Goal: Navigation & Orientation: Find specific page/section

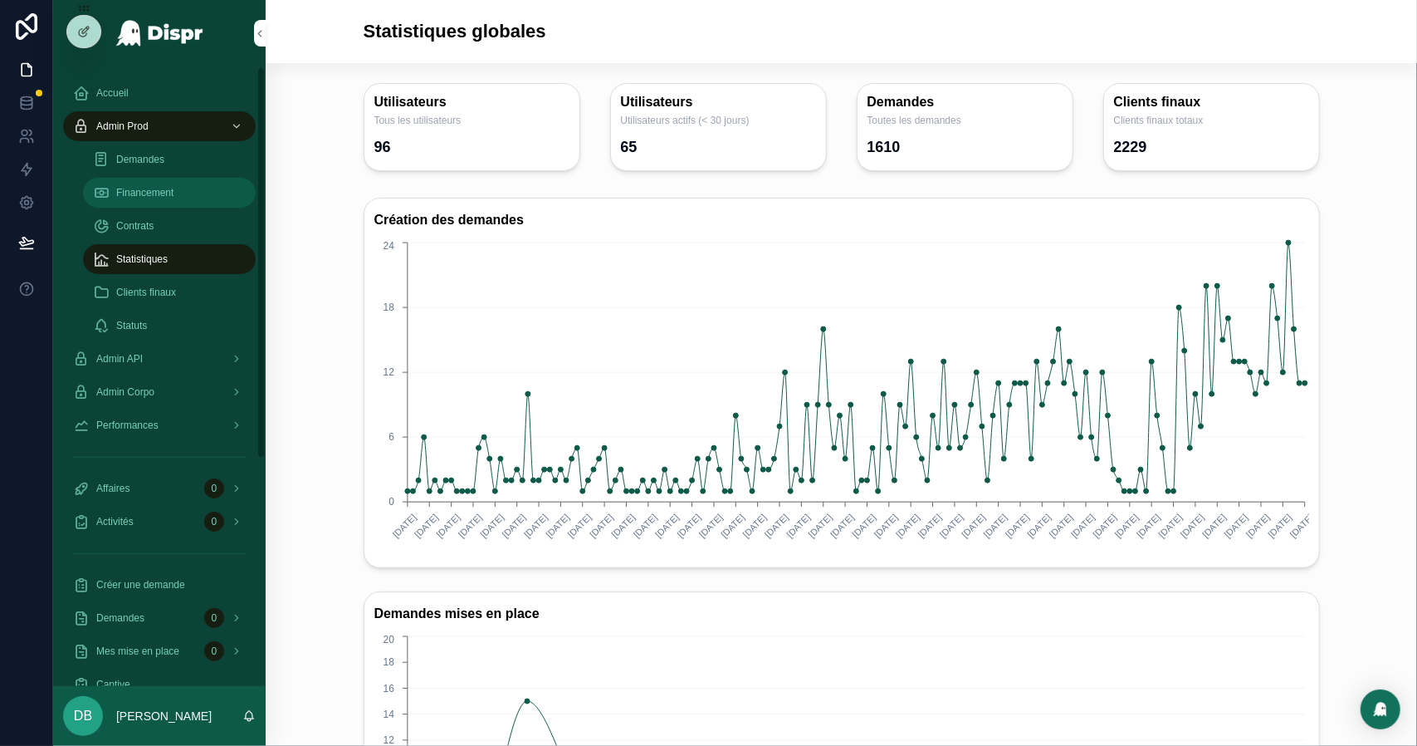
drag, startPoint x: 0, startPoint y: 0, endPoint x: 158, endPoint y: 194, distance: 250.3
click at [158, 194] on span "Financement" at bounding box center [144, 192] width 57 height 13
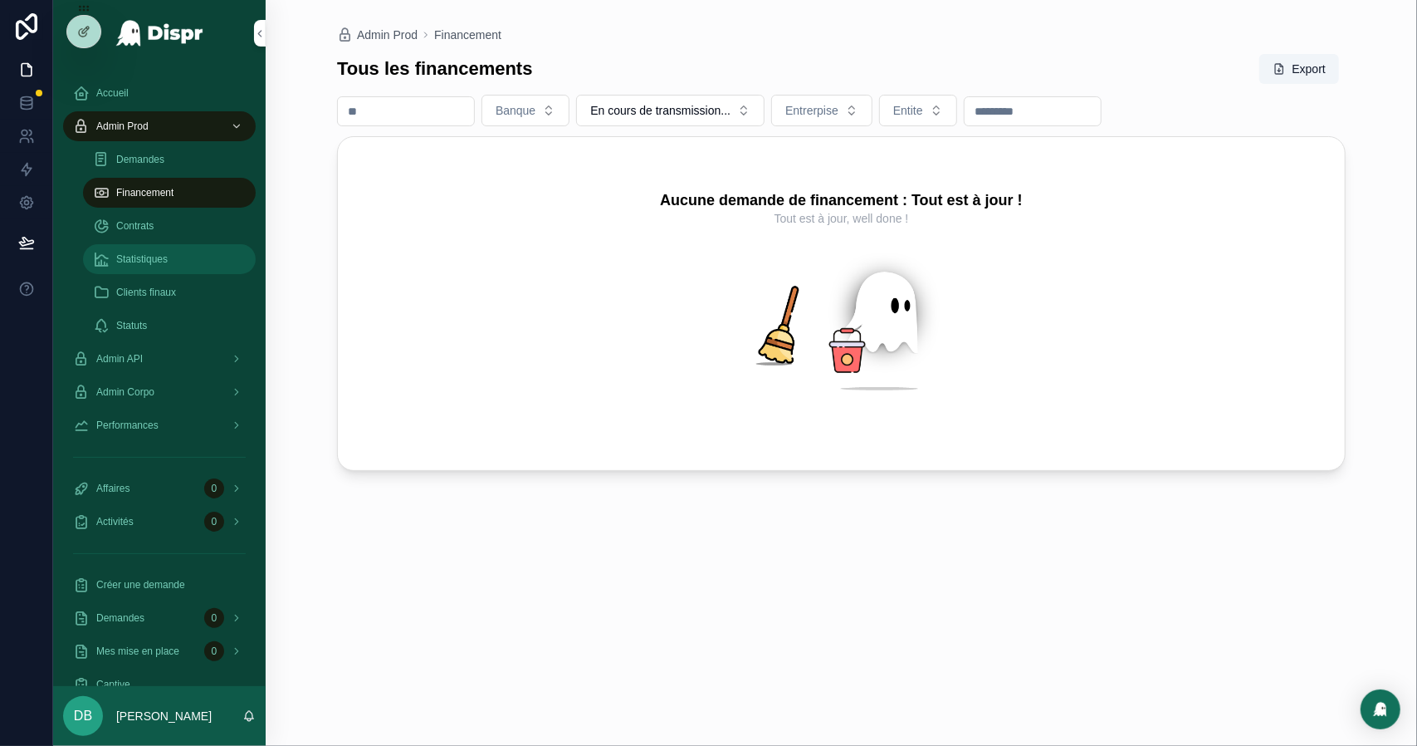
click at [168, 253] on span "Statistiques" at bounding box center [141, 258] width 51 height 13
